Goal: Check status: Check status

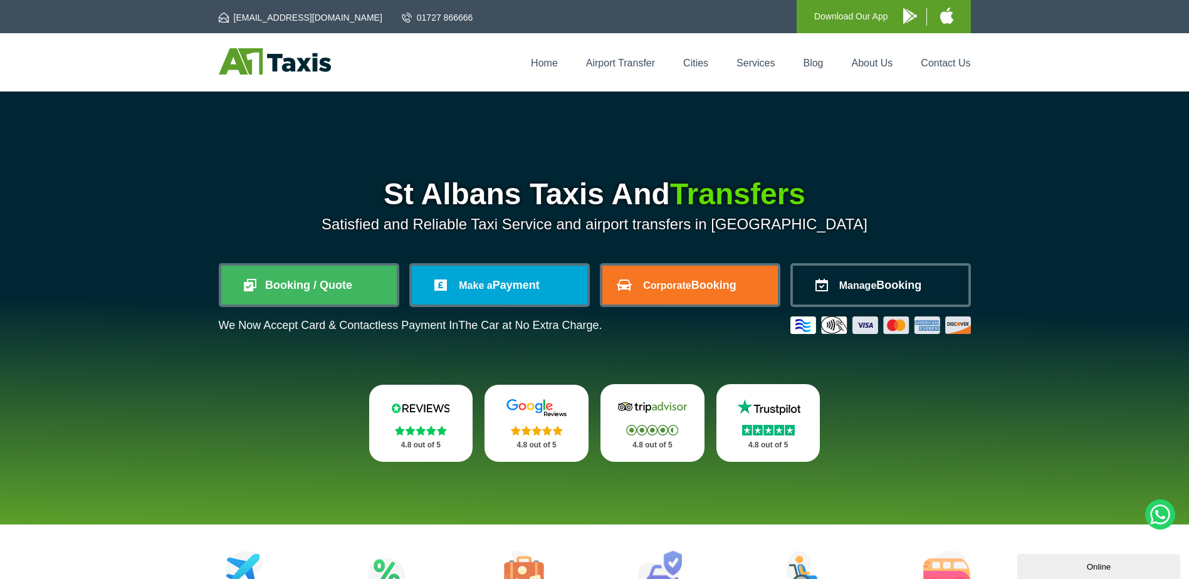
click at [936, 285] on link "Manage Booking" at bounding box center [881, 285] width 176 height 39
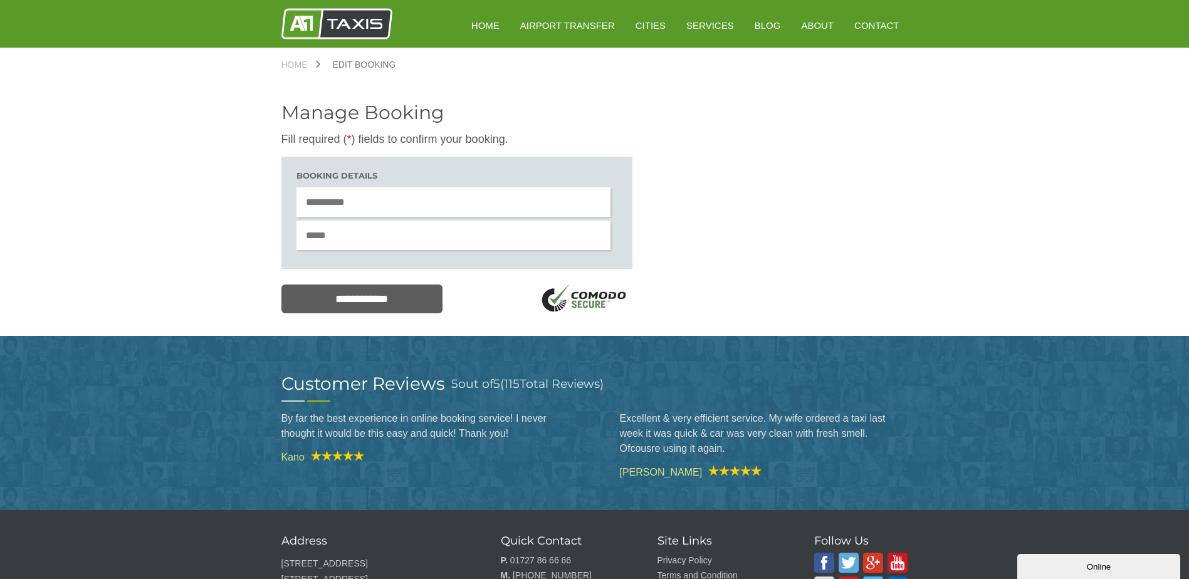
click at [359, 201] on input "text" at bounding box center [454, 201] width 315 height 29
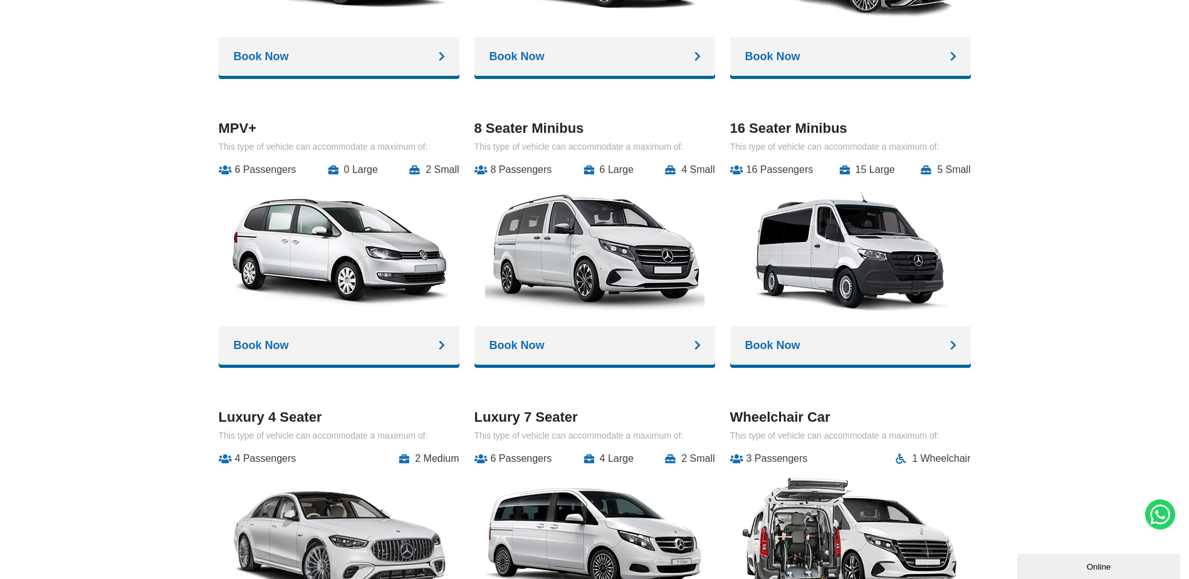
scroll to position [1881, 0]
